Goal: Transaction & Acquisition: Purchase product/service

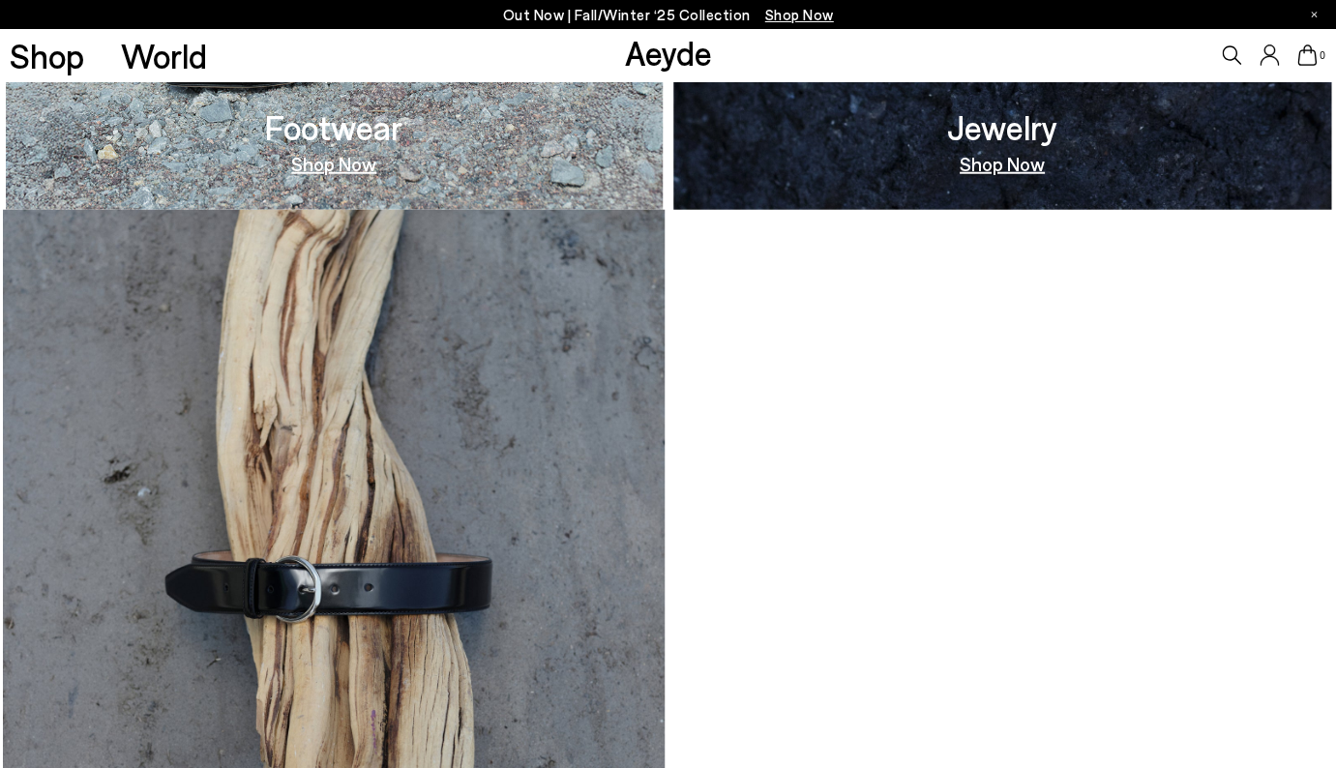
scroll to position [1801, 0]
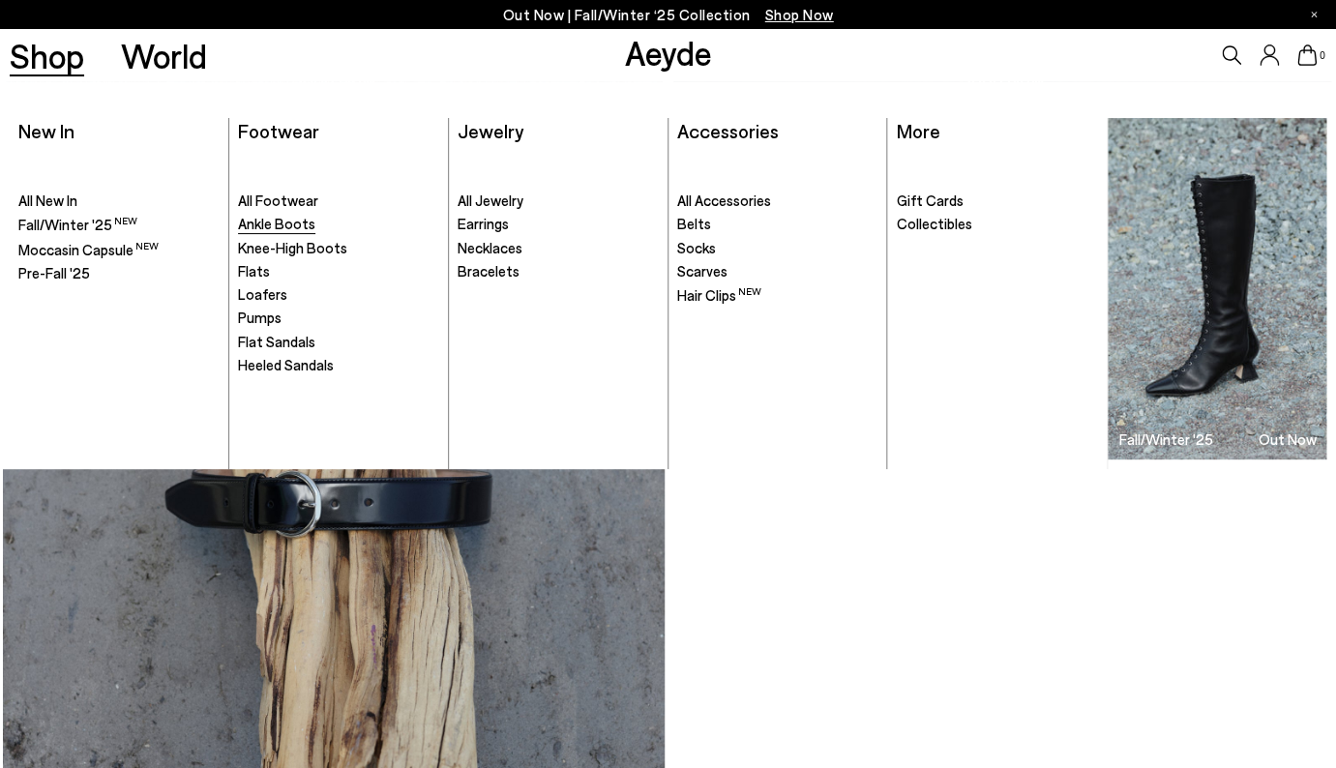
click at [262, 234] on link "Ankle Boots" at bounding box center [338, 224] width 200 height 19
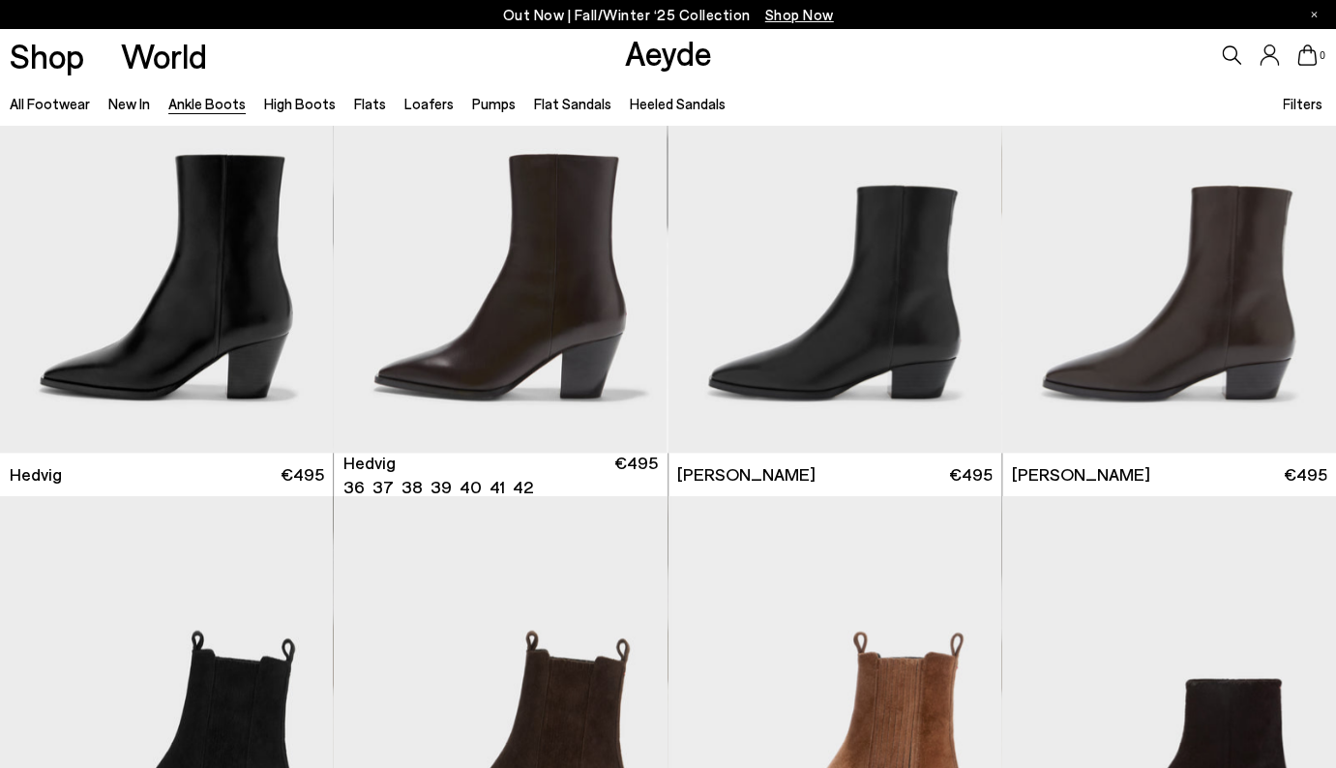
scroll to position [557, 0]
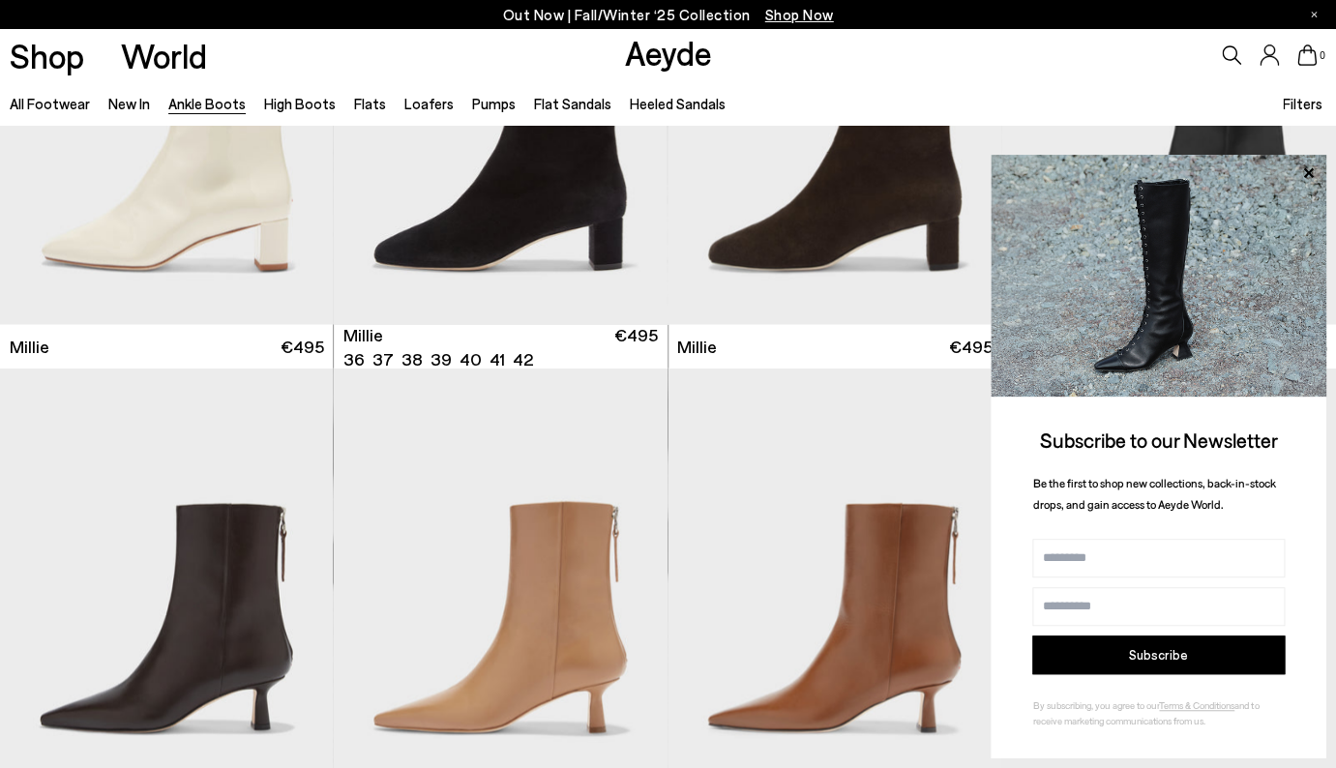
scroll to position [3985, 0]
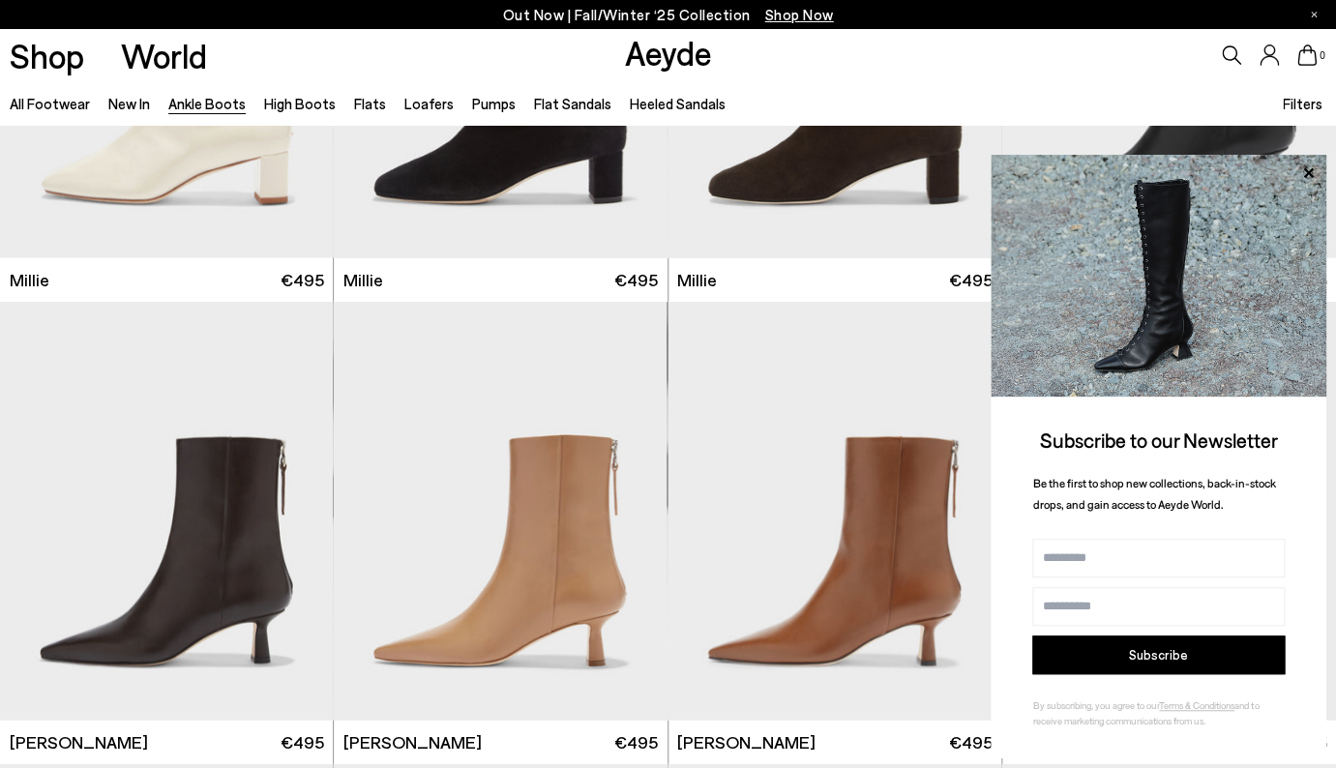
click at [1111, 95] on div "All Footwear New In Ankle Boots High Boots Flats Loafers Pumps Flat Sandals Hee…" at bounding box center [668, 103] width 1336 height 44
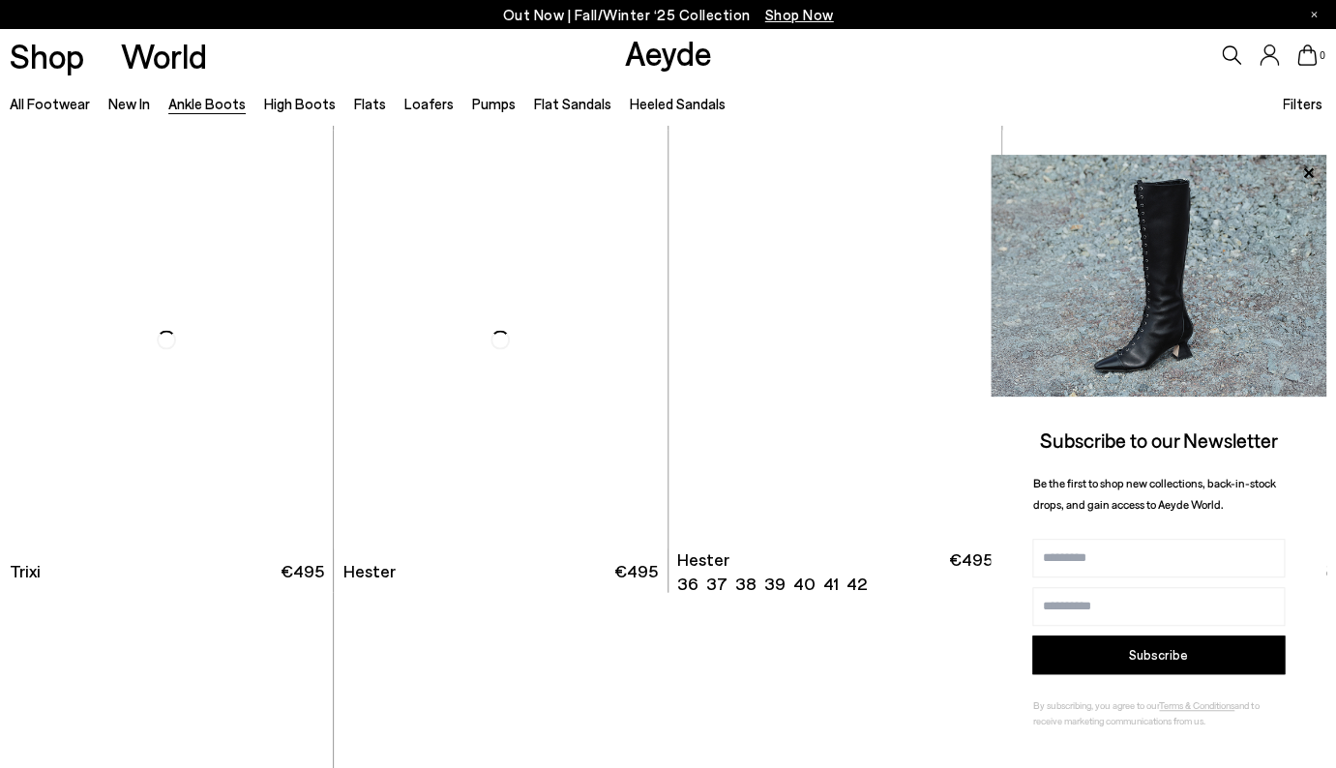
scroll to position [9240, 0]
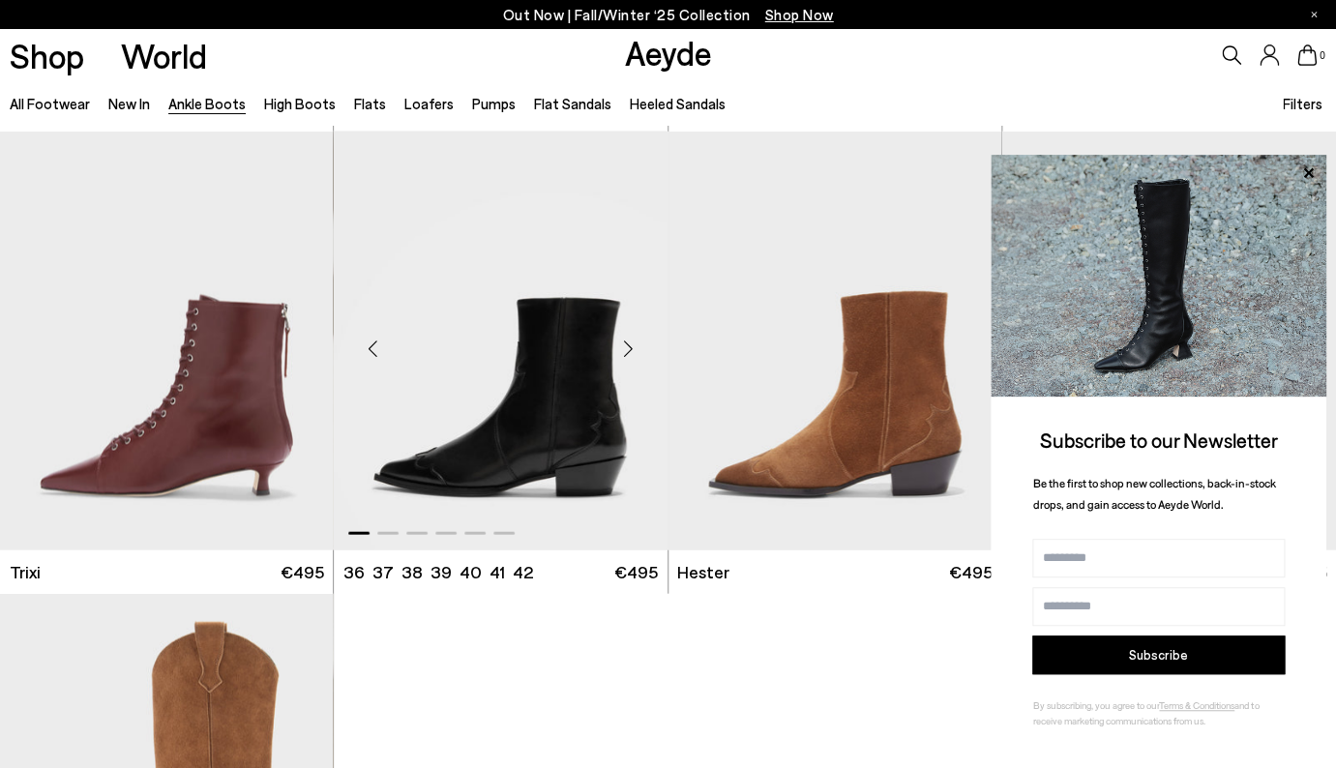
click at [631, 349] on div "Next slide" at bounding box center [629, 348] width 58 height 58
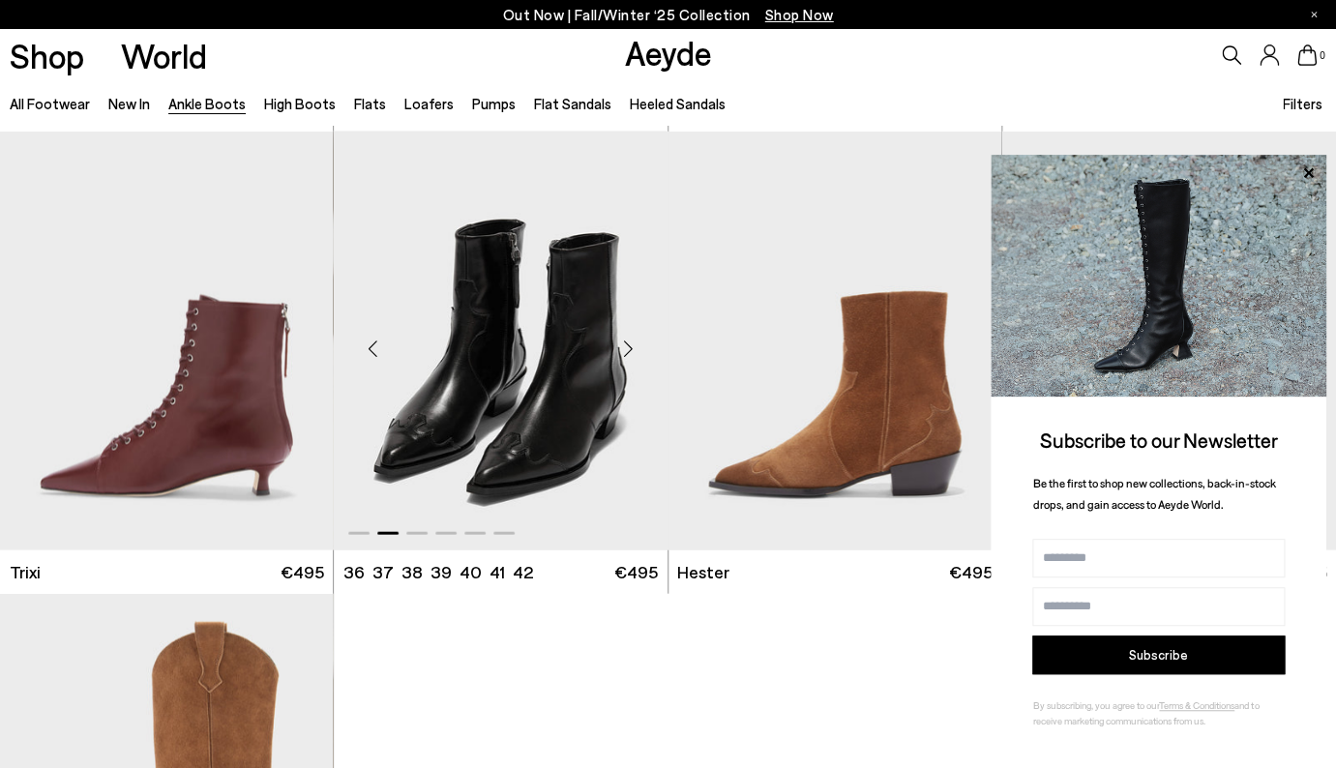
click at [631, 349] on div "Next slide" at bounding box center [629, 348] width 58 height 58
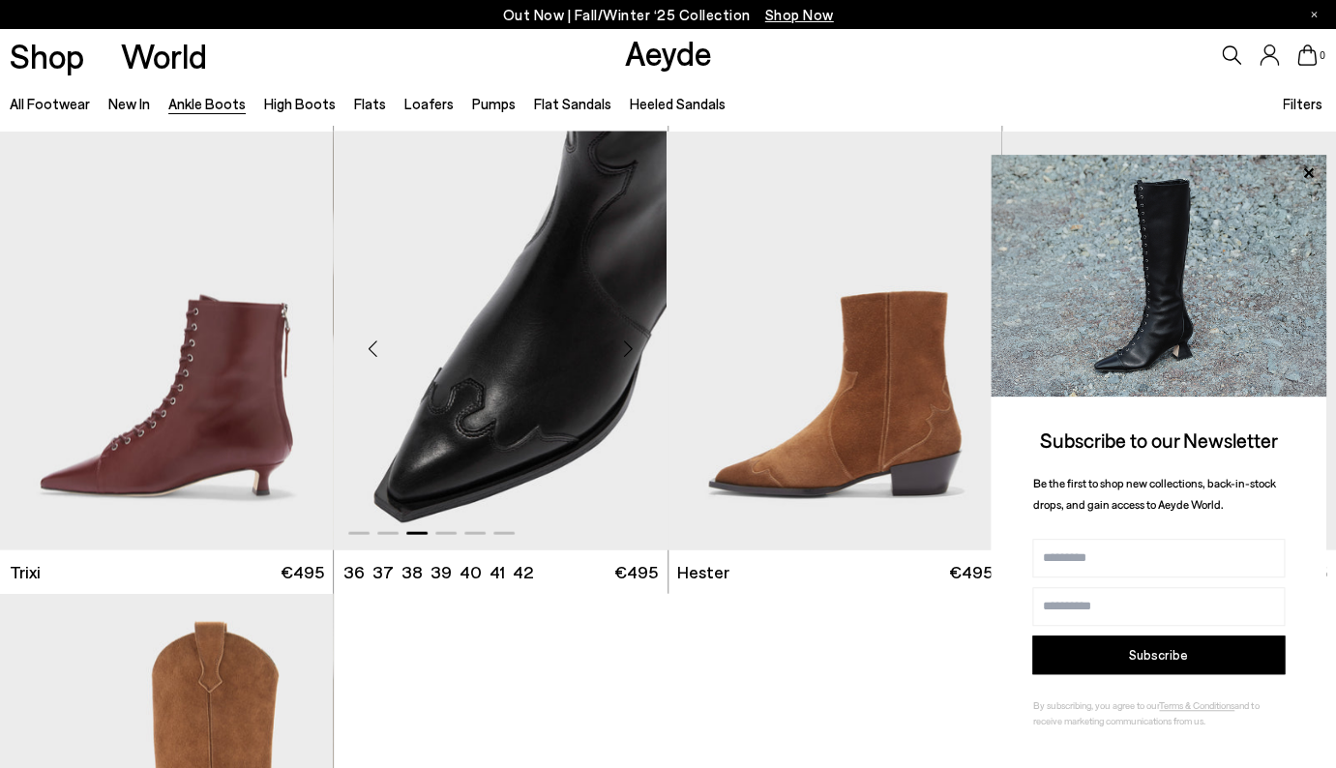
click at [631, 349] on div "Next slide" at bounding box center [629, 348] width 58 height 58
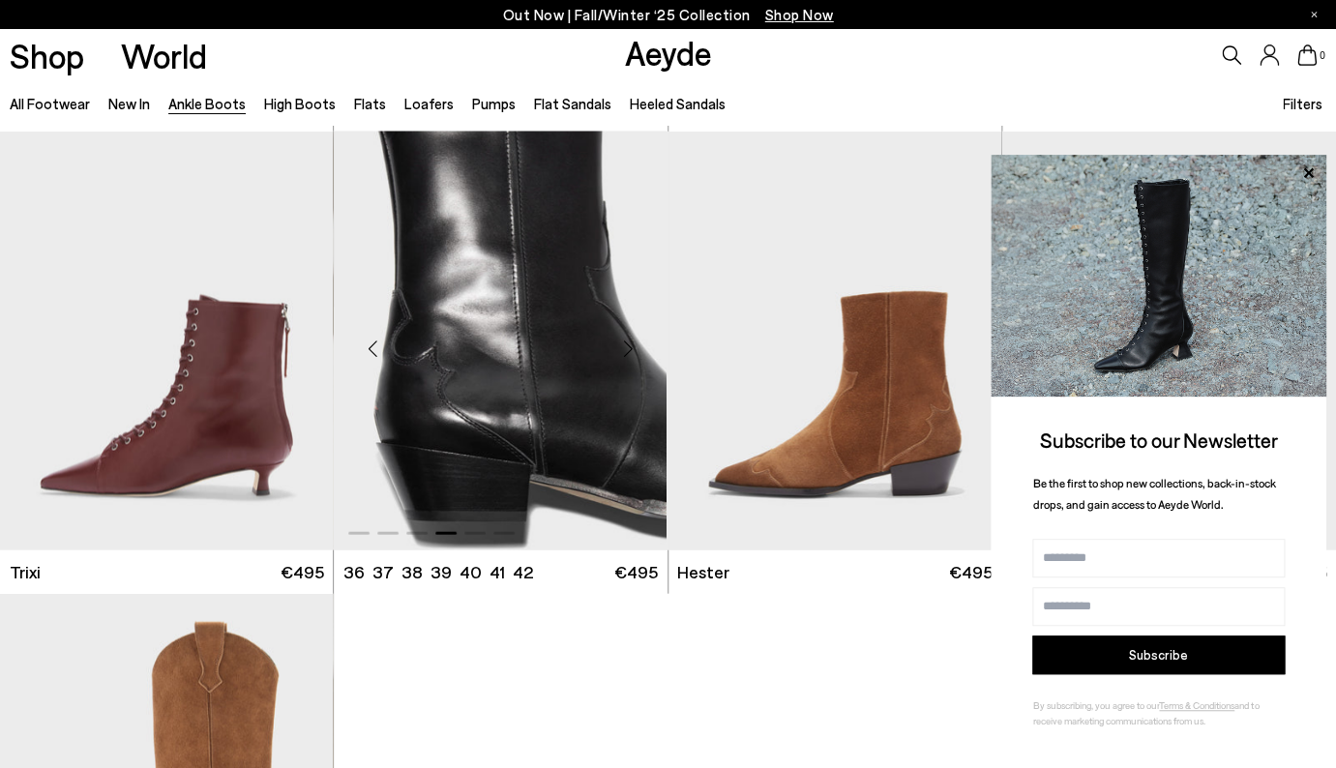
click at [631, 349] on div "Next slide" at bounding box center [629, 348] width 58 height 58
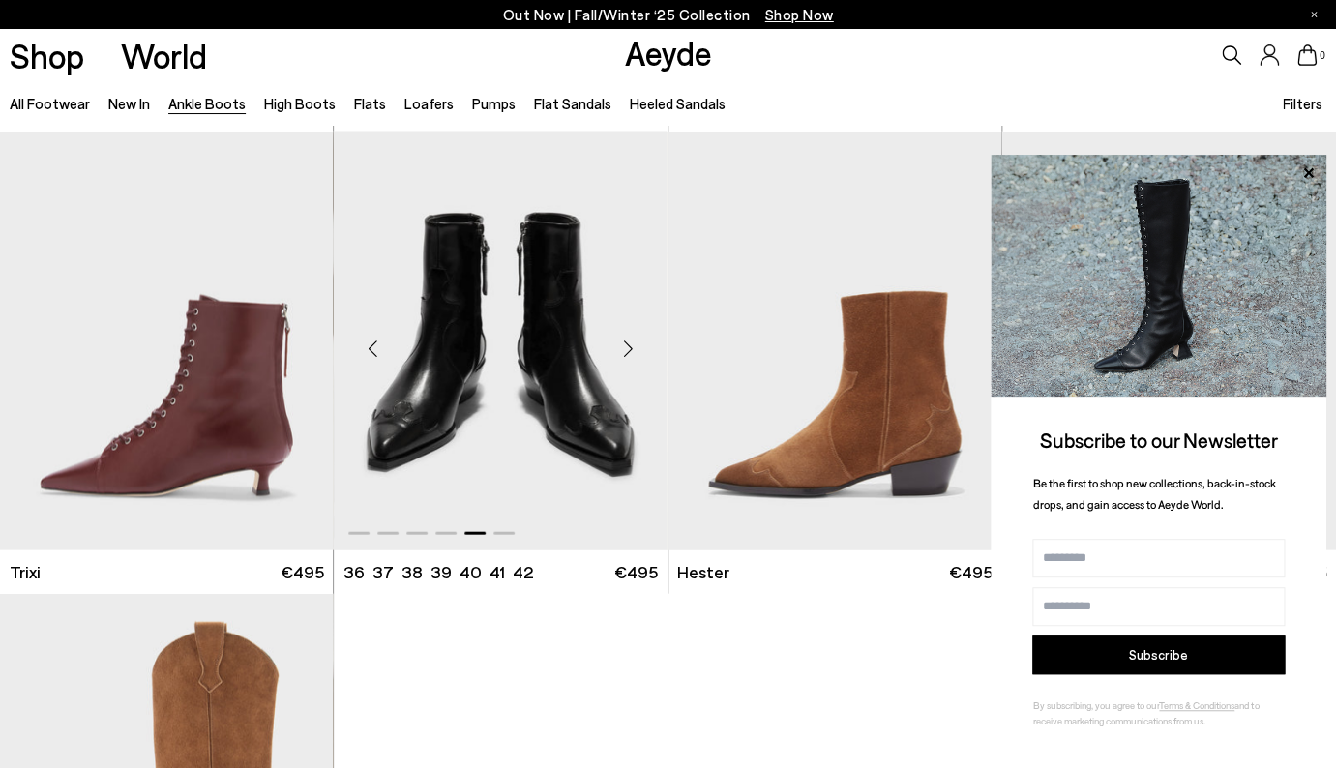
click at [578, 354] on img "5 / 6" at bounding box center [500, 340] width 333 height 419
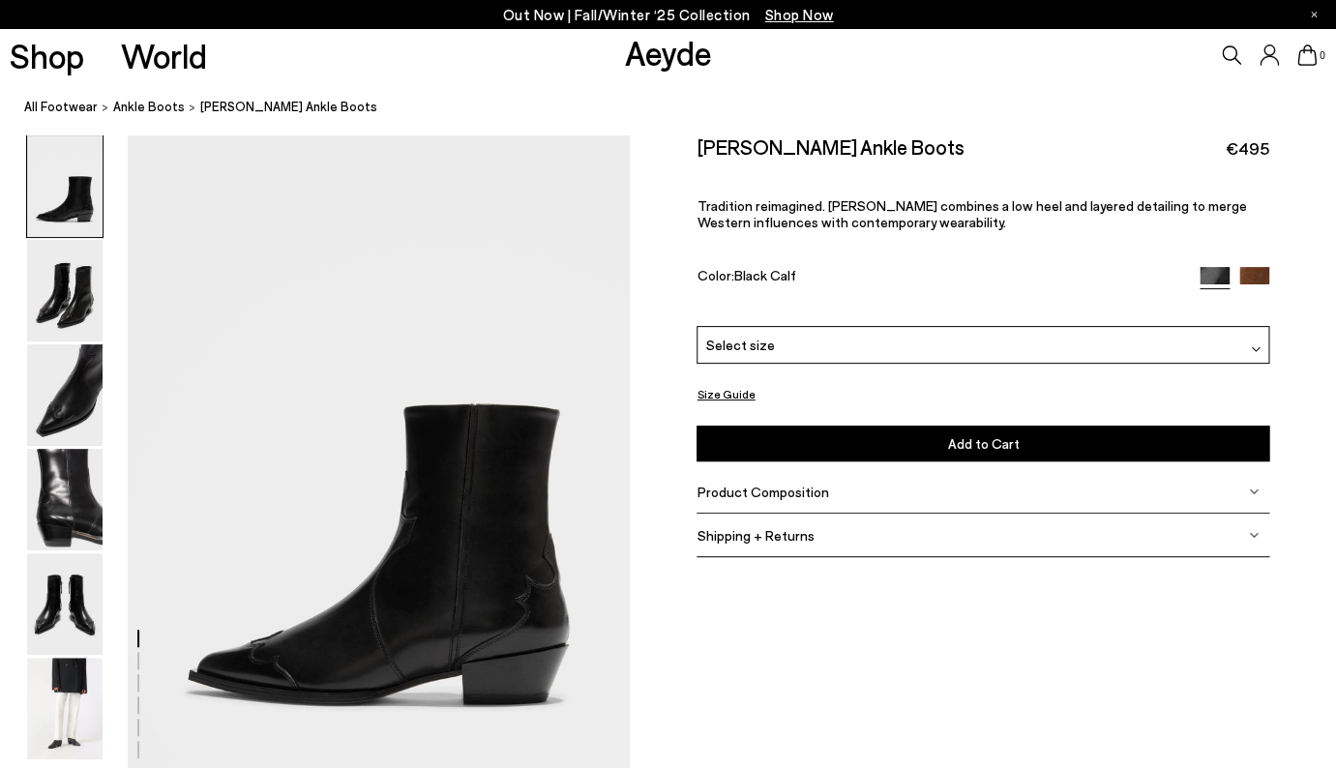
click at [728, 393] on button "Size Guide" at bounding box center [725, 394] width 58 height 24
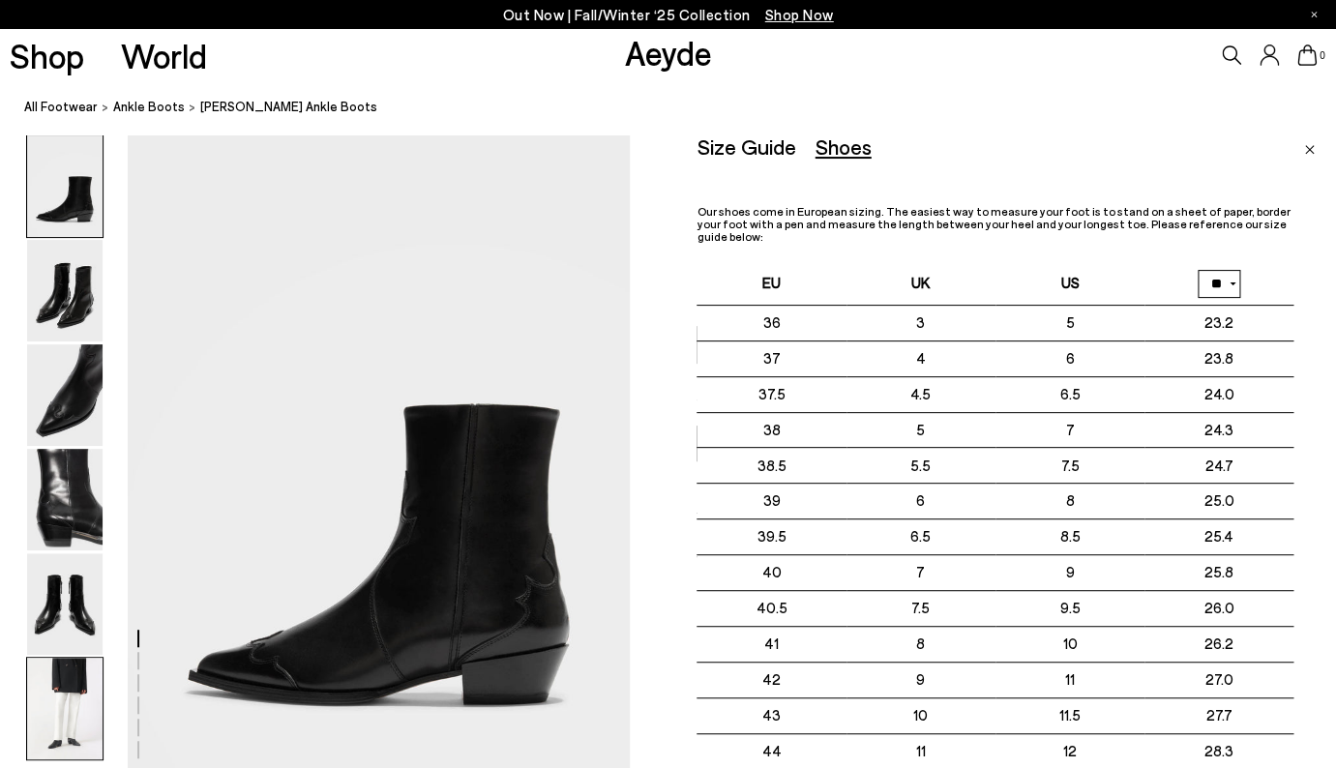
click at [72, 705] on img at bounding box center [64, 709] width 75 height 102
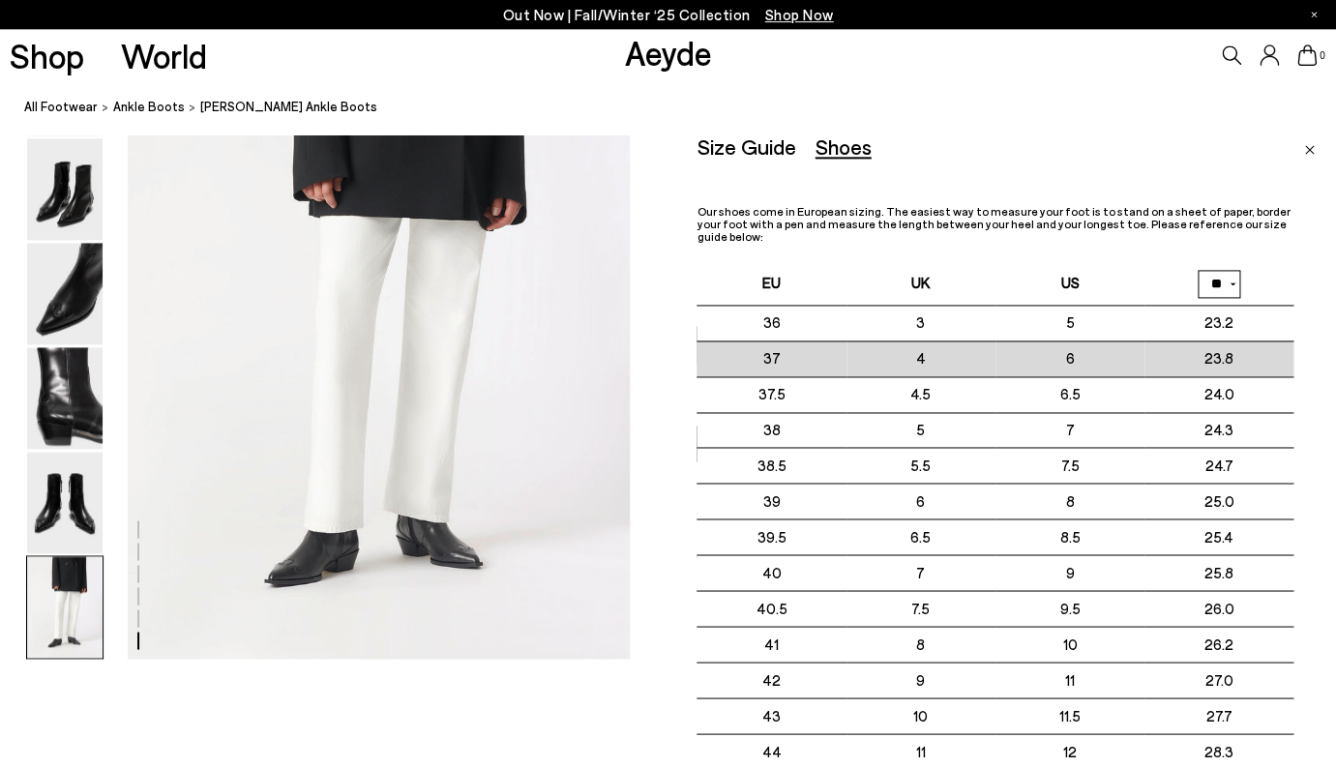
scroll to position [3518, 0]
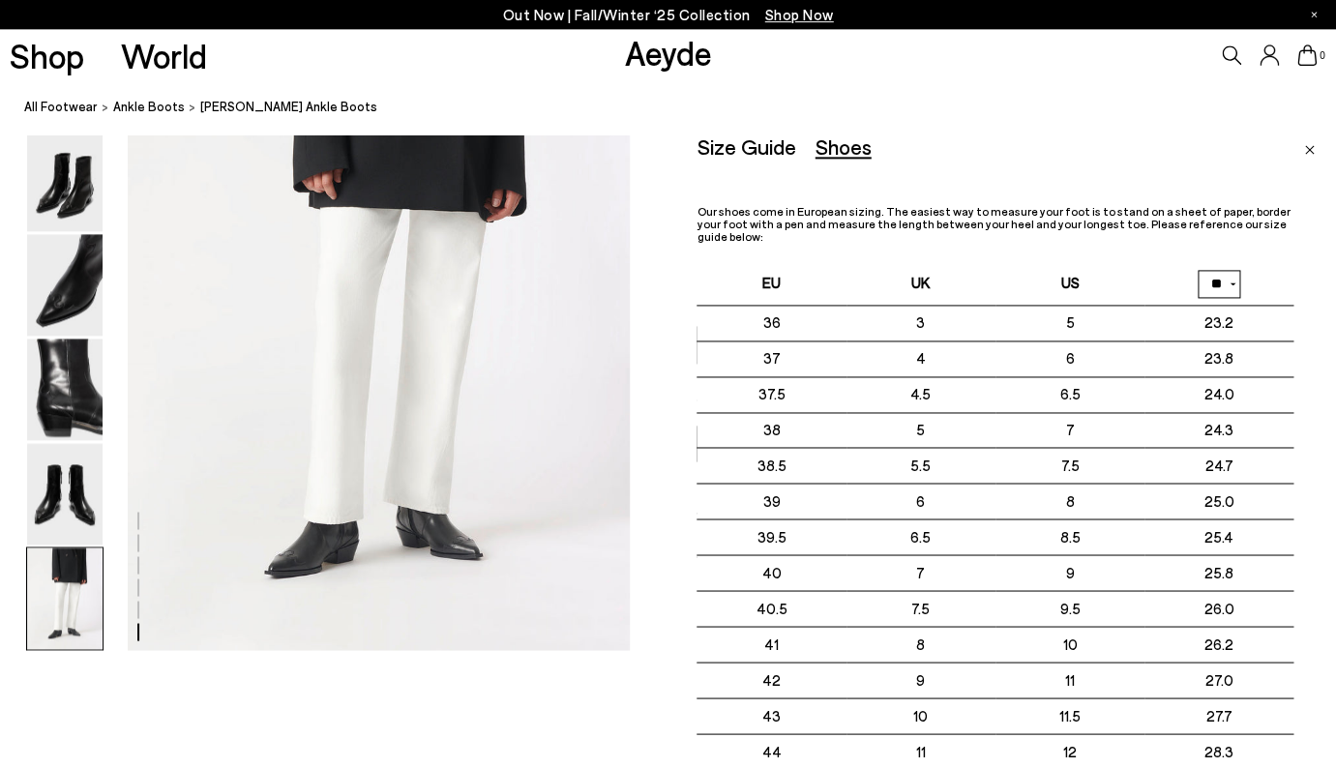
click at [1305, 146] on img "Close" at bounding box center [1309, 150] width 11 height 10
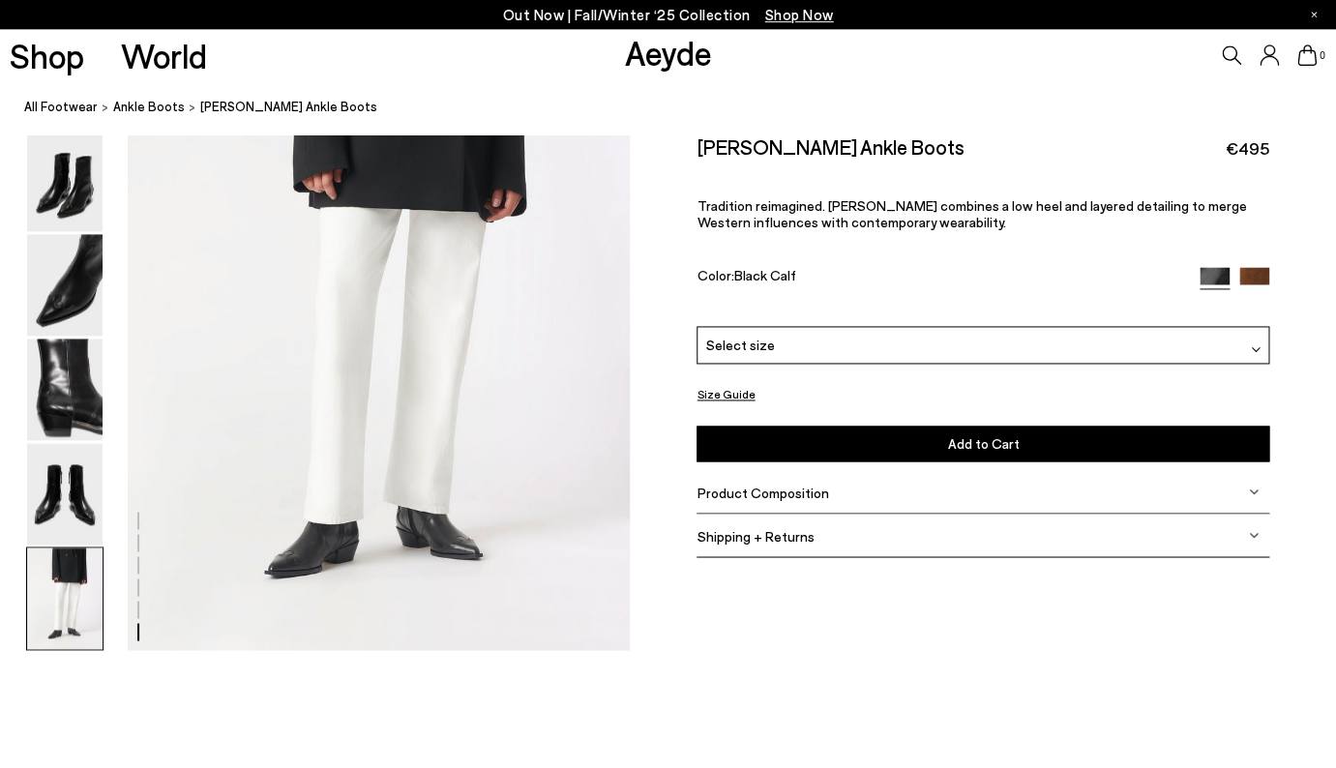
click at [903, 350] on div "Select size" at bounding box center [982, 345] width 572 height 38
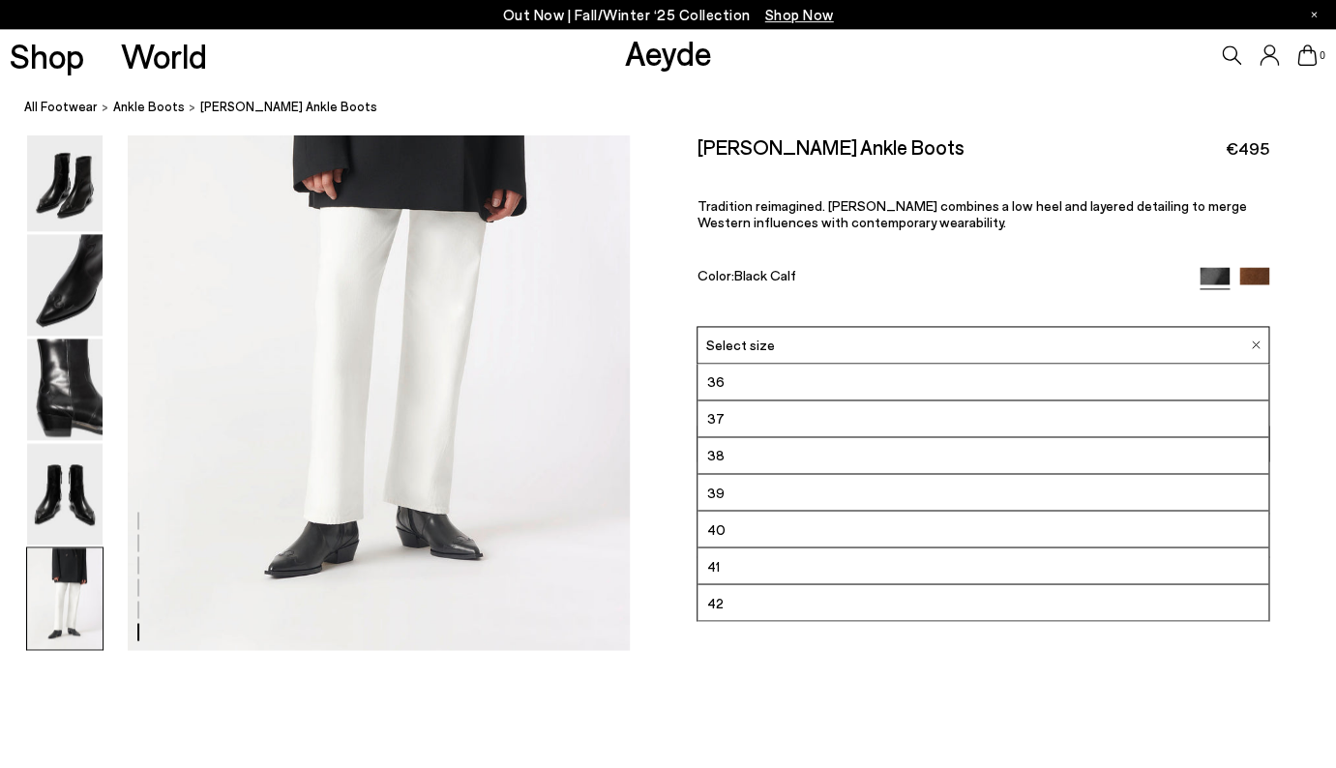
click at [872, 495] on li "39" at bounding box center [982, 492] width 570 height 37
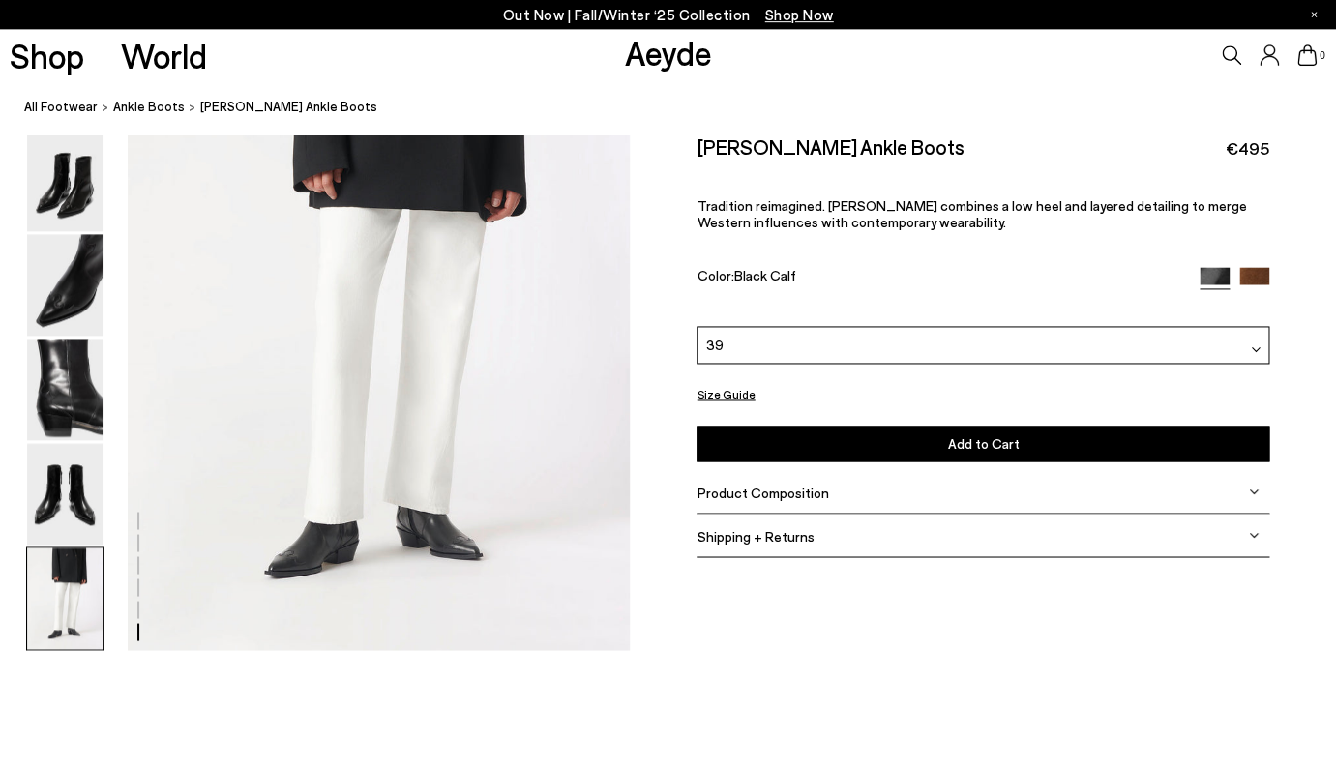
click at [922, 264] on div "[PERSON_NAME] Ankle Boots €495 Tradition reimagined. [PERSON_NAME] combines a l…" at bounding box center [982, 230] width 572 height 192
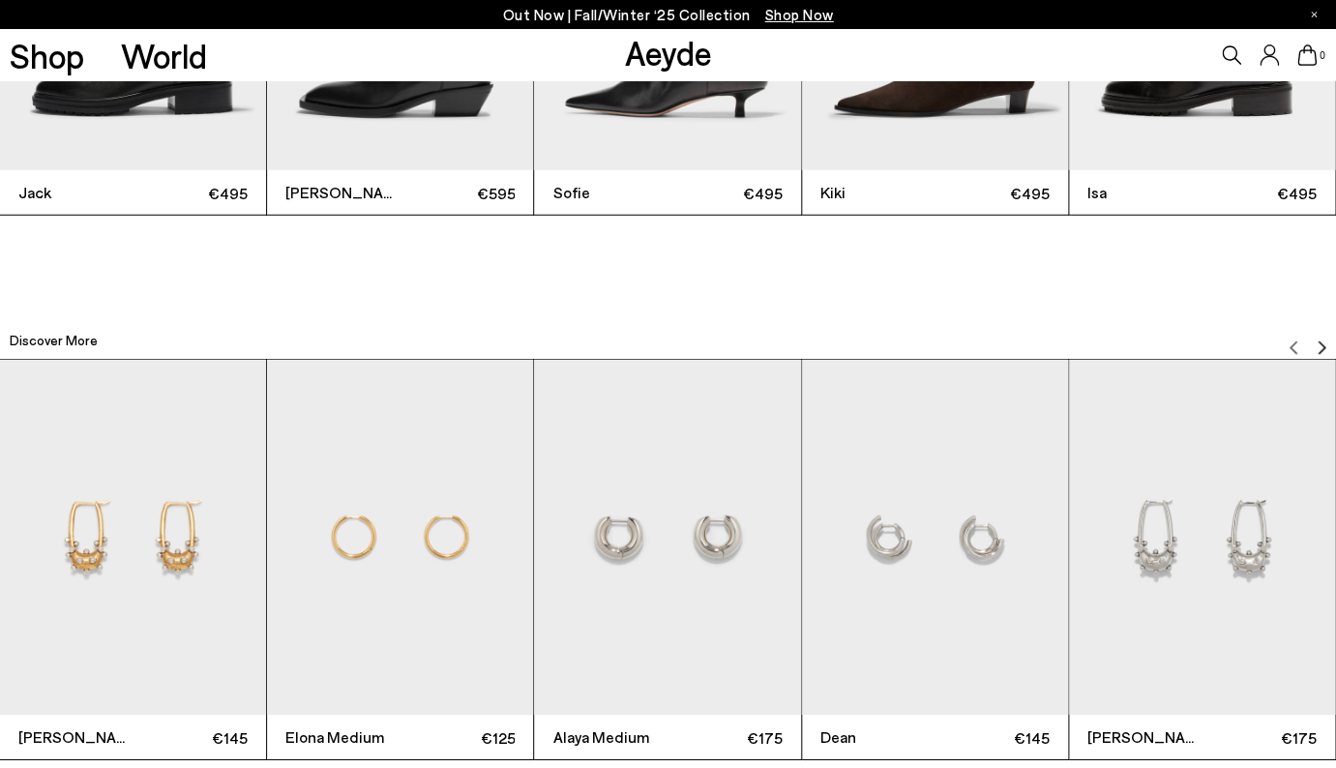
scroll to position [4501, 0]
